Goal: Information Seeking & Learning: Understand process/instructions

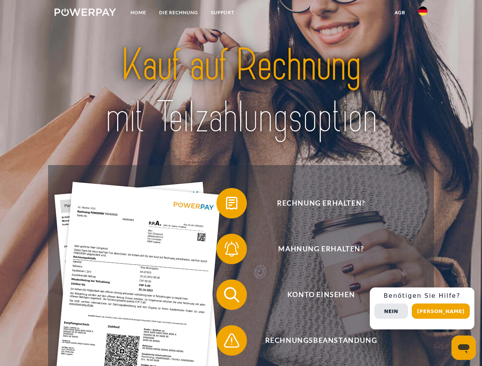
click at [85, 13] on img at bounding box center [85, 12] width 61 height 8
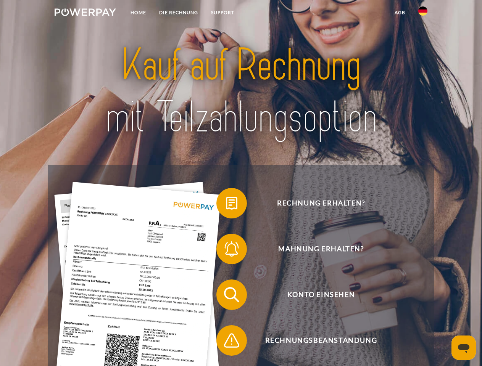
click at [422, 13] on img at bounding box center [422, 10] width 9 height 9
click at [399, 13] on link "agb" at bounding box center [400, 13] width 24 height 14
click at [226, 205] on span at bounding box center [220, 203] width 38 height 38
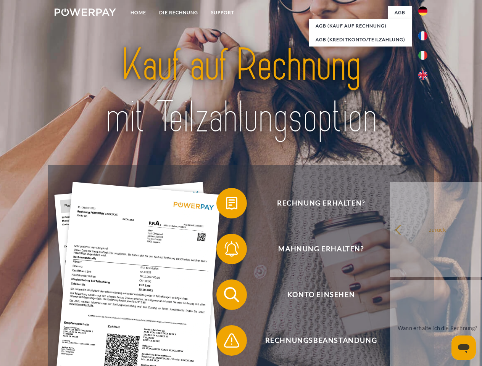
click at [226, 250] on span at bounding box center [220, 249] width 38 height 38
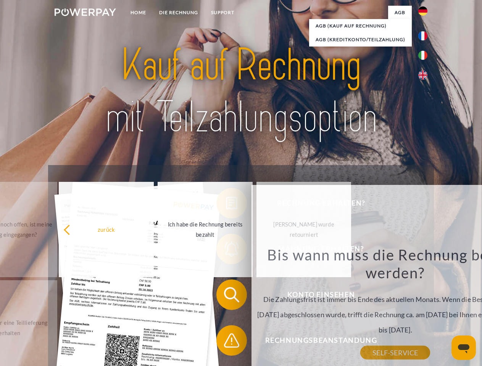
click at [226, 342] on span at bounding box center [220, 340] width 38 height 38
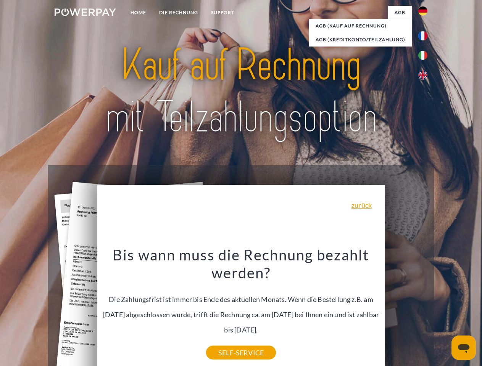
click at [424, 308] on div "Rechnung erhalten? Mahnung erhalten? Konto einsehen" at bounding box center [240, 317] width 385 height 305
click at [406, 310] on span "Konto einsehen" at bounding box center [320, 294] width 187 height 31
click at [443, 311] on header "Home DIE RECHNUNG SUPPORT" at bounding box center [241, 263] width 482 height 527
